Goal: Task Accomplishment & Management: Use online tool/utility

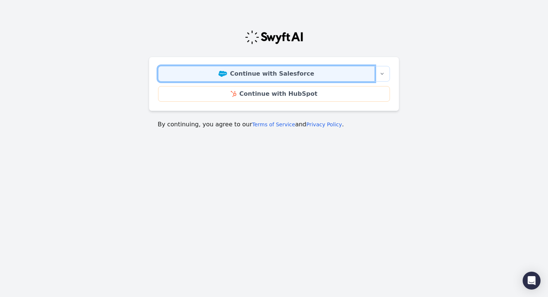
click at [243, 72] on link "Continue with Salesforce" at bounding box center [266, 74] width 217 height 16
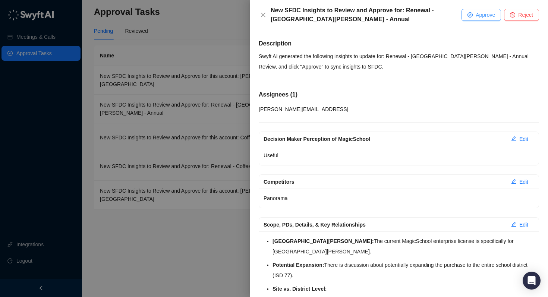
click at [468, 15] on icon "check-circle" at bounding box center [470, 15] width 4 height 4
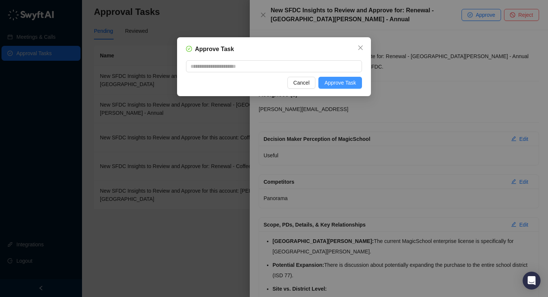
click at [346, 85] on span "Approve Task" at bounding box center [340, 83] width 32 height 8
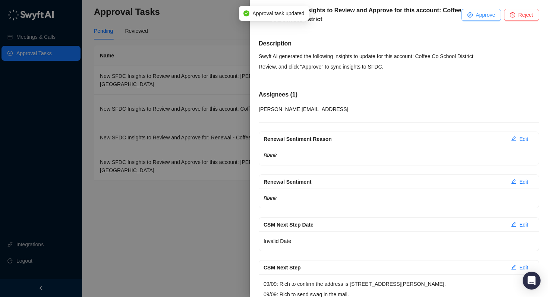
click at [483, 15] on span "Approve" at bounding box center [485, 15] width 19 height 8
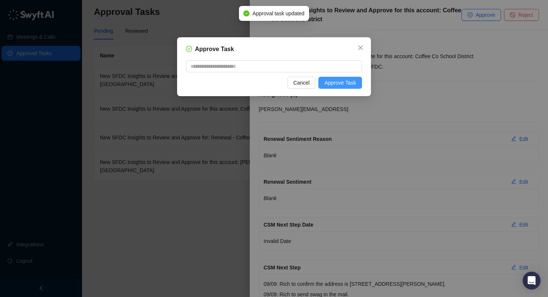
click at [337, 79] on span "Approve Task" at bounding box center [340, 83] width 32 height 8
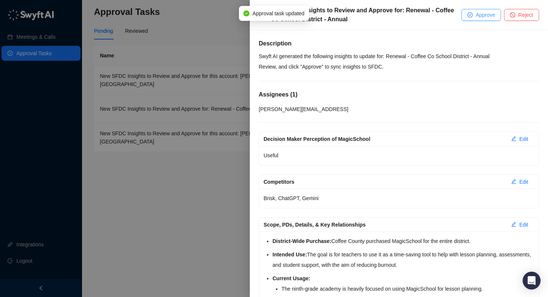
click at [489, 17] on span "Approve" at bounding box center [485, 15] width 19 height 8
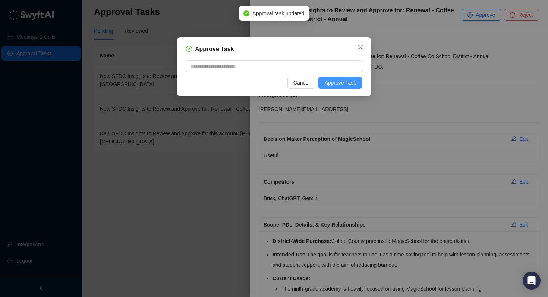
click at [343, 85] on span "Approve Task" at bounding box center [340, 83] width 32 height 8
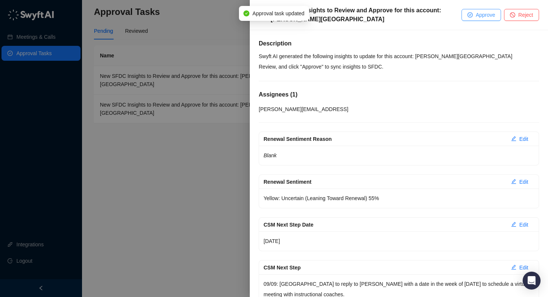
click at [477, 16] on span "Approve" at bounding box center [485, 15] width 19 height 8
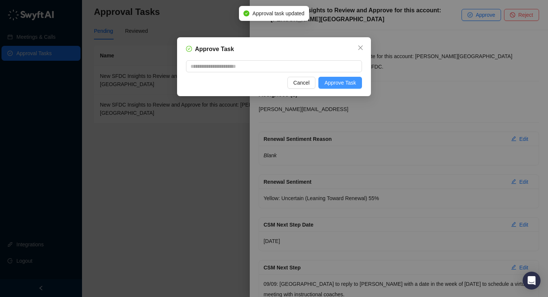
click at [339, 86] on span "Approve Task" at bounding box center [340, 83] width 32 height 8
